Goal: Task Accomplishment & Management: Use online tool/utility

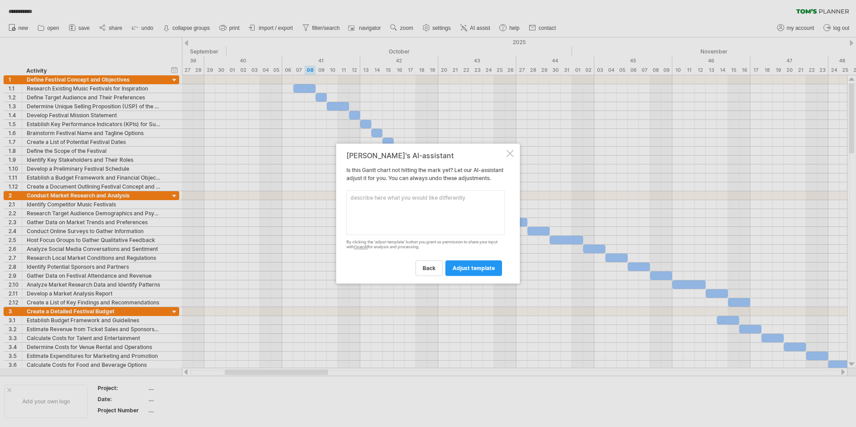
click at [396, 216] on textarea at bounding box center [425, 212] width 158 height 45
type textarea "skriv om till svenska"
click at [477, 271] on span "adjust template" at bounding box center [473, 268] width 42 height 7
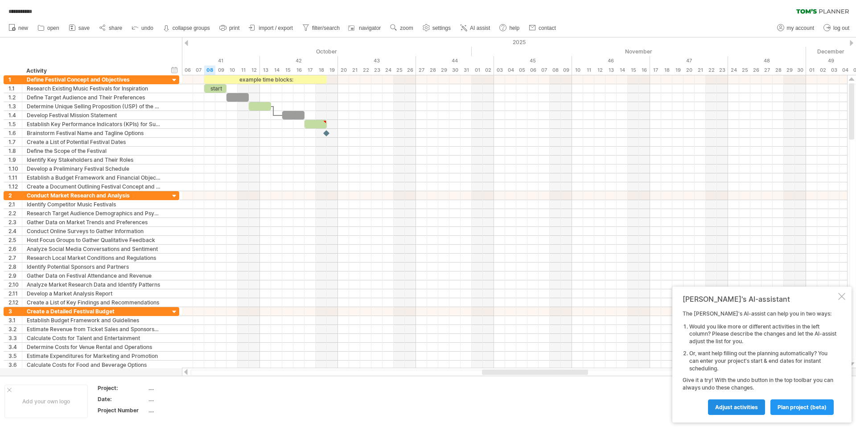
click at [740, 407] on span "Adjust activities" at bounding box center [736, 407] width 43 height 7
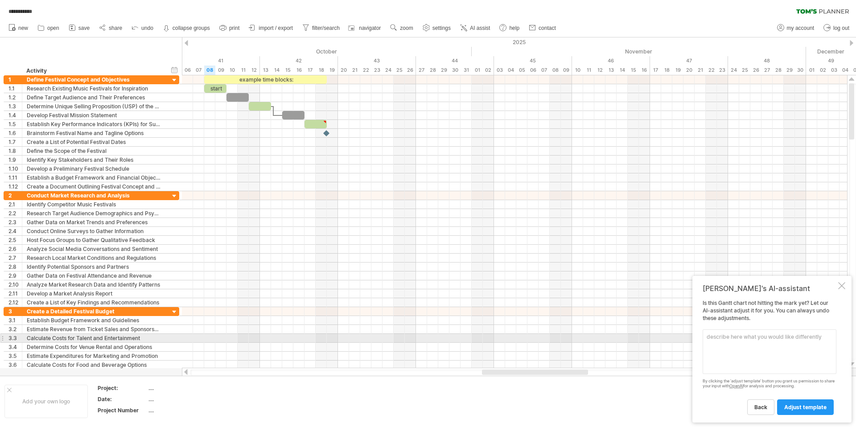
click at [709, 338] on textarea at bounding box center [770, 351] width 134 height 45
type textarea "p"
type textarea "översätt till svenska"
click at [804, 407] on span "adjust template" at bounding box center [805, 407] width 42 height 7
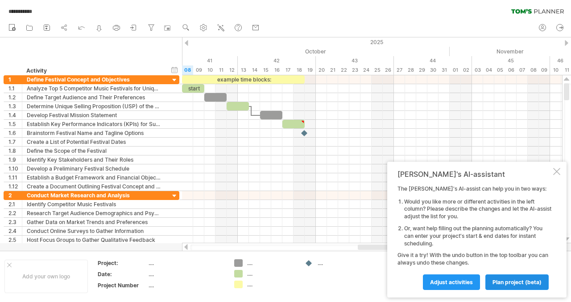
click at [497, 281] on span "plan project (beta)" at bounding box center [516, 282] width 49 height 7
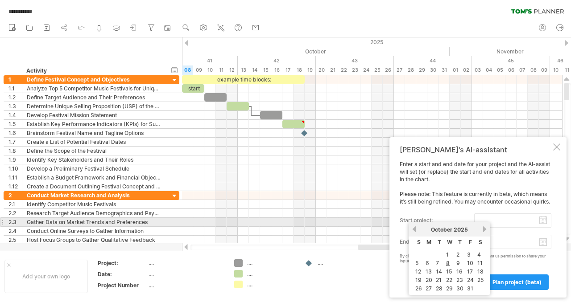
click at [545, 225] on input "start project:" at bounding box center [512, 221] width 77 height 14
click at [448, 261] on link "8" at bounding box center [447, 263] width 5 height 8
type input "********"
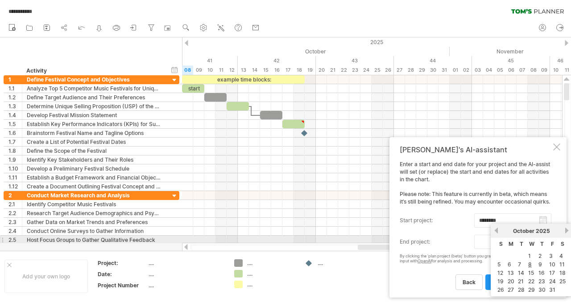
click at [545, 243] on body "**********" at bounding box center [285, 152] width 571 height 304
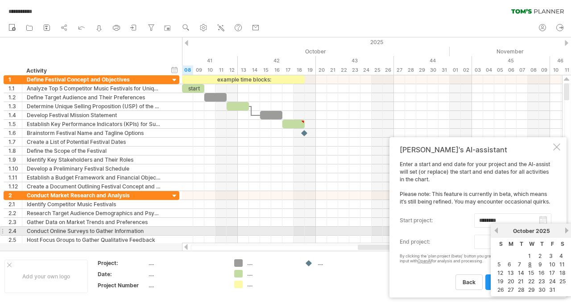
click at [567, 230] on link "next" at bounding box center [566, 230] width 7 height 7
click at [567, 230] on link "next" at bounding box center [565, 230] width 7 height 7
click at [567, 230] on link "next" at bounding box center [566, 230] width 7 height 7
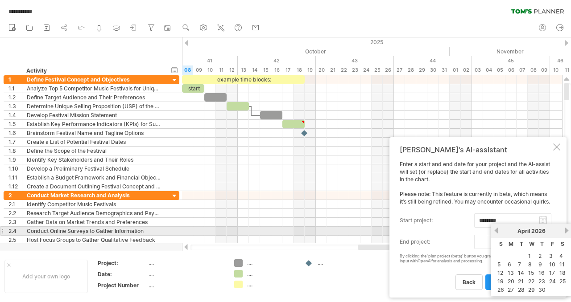
click at [567, 230] on link "next" at bounding box center [566, 230] width 7 height 7
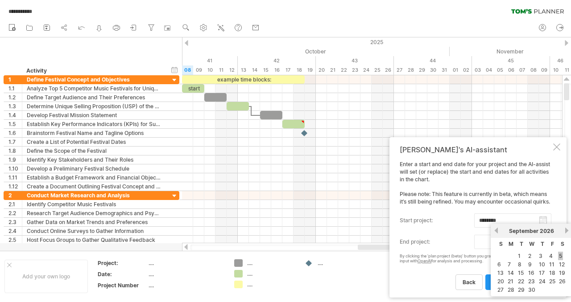
click at [560, 257] on link "5" at bounding box center [560, 256] width 5 height 8
type input "********"
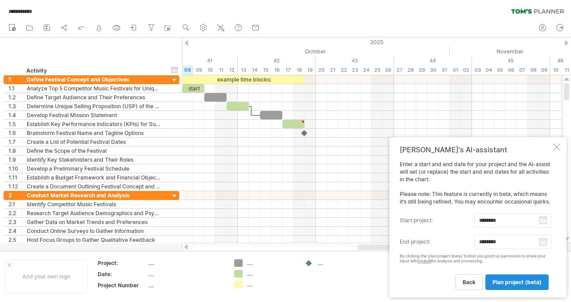
click at [514, 282] on span "plan project (beta)" at bounding box center [516, 282] width 49 height 7
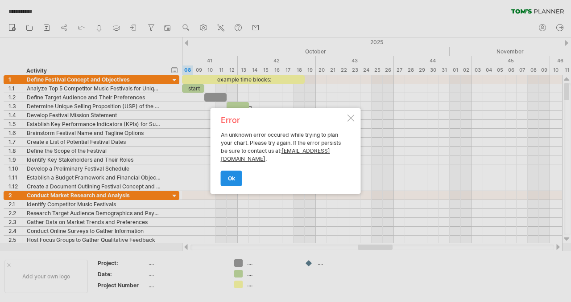
click at [231, 180] on span "ok" at bounding box center [231, 178] width 7 height 7
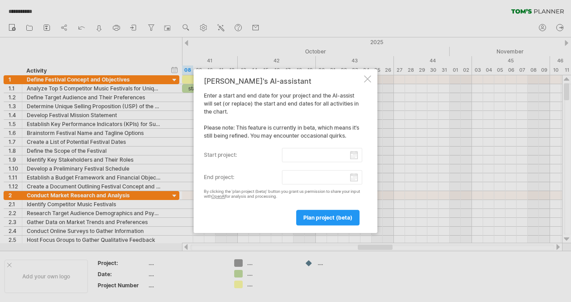
click at [367, 62] on div at bounding box center [285, 151] width 571 height 302
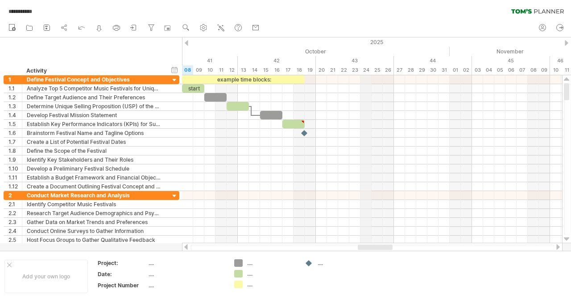
click at [366, 67] on div "24" at bounding box center [365, 70] width 11 height 9
